Goal: Find specific page/section

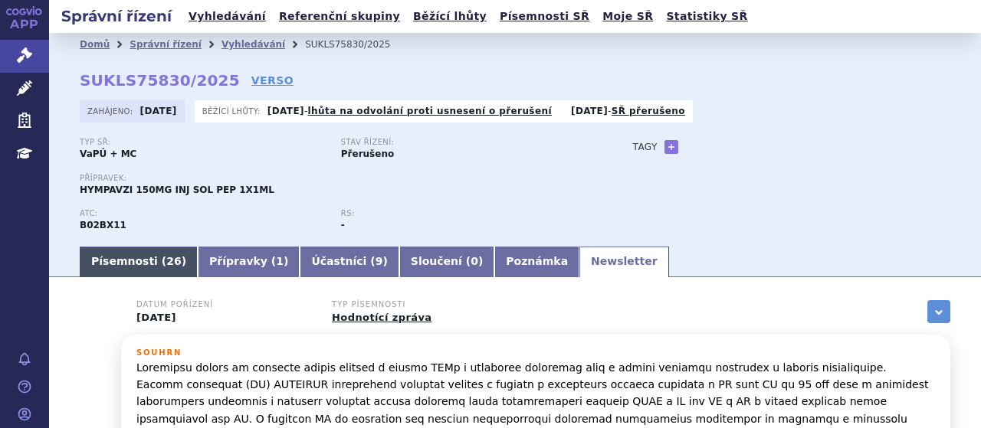
click at [146, 258] on link "Písemnosti ( 26 )" at bounding box center [139, 262] width 118 height 31
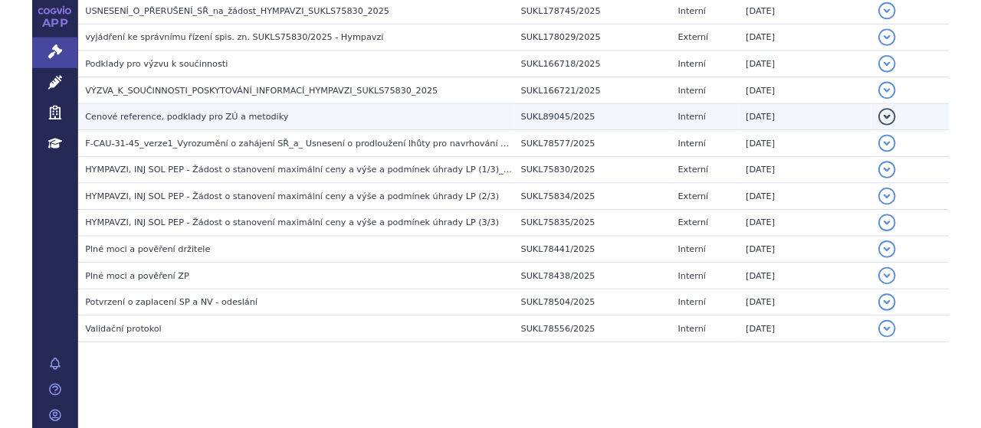
scroll to position [748, 0]
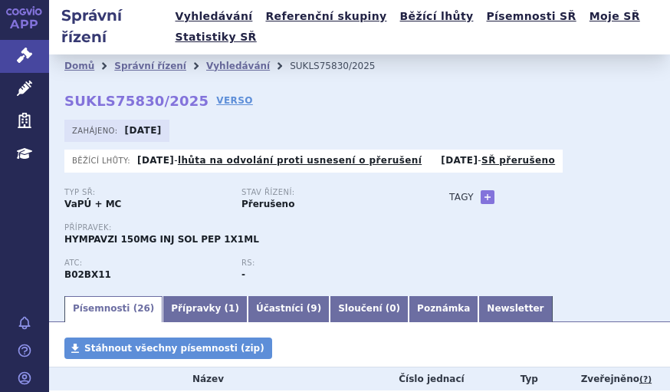
scroll to position [362, 0]
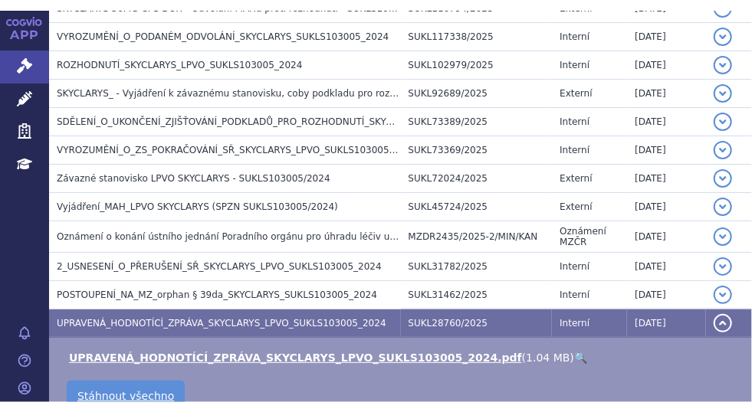
scroll to position [460, 0]
